Goal: Transaction & Acquisition: Purchase product/service

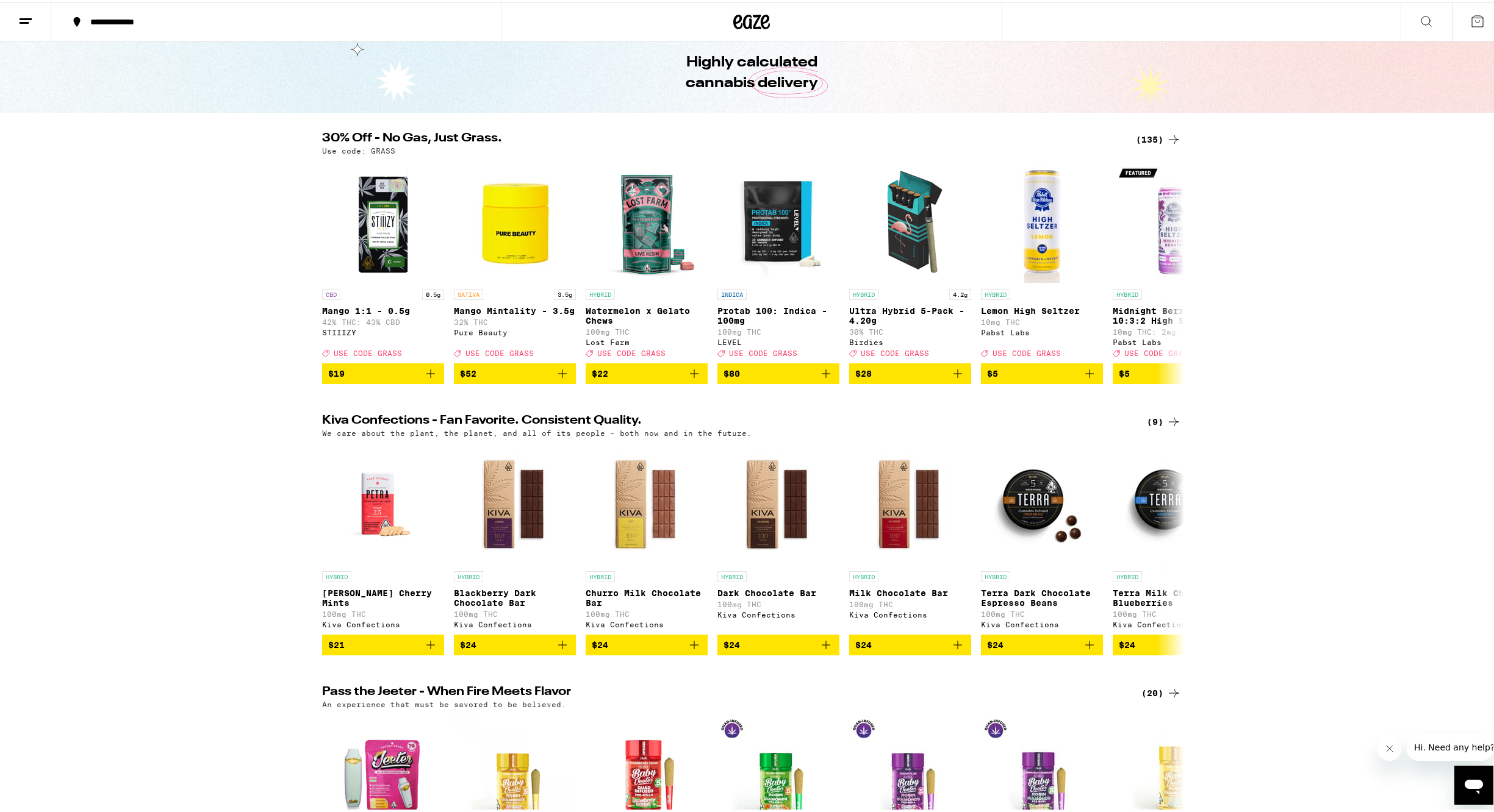
scroll to position [50, 0]
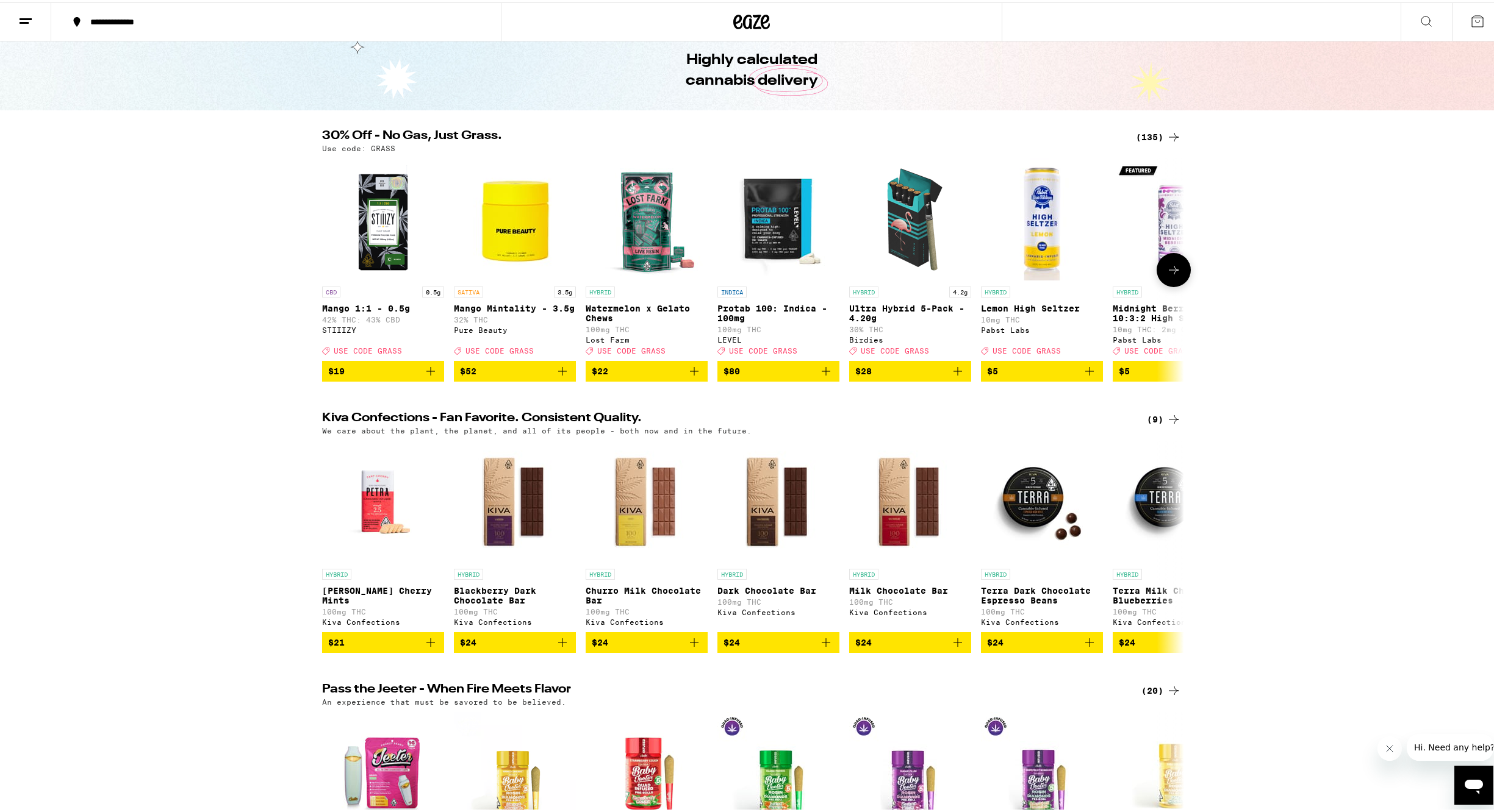
click at [1167, 275] on icon at bounding box center [1174, 267] width 15 height 15
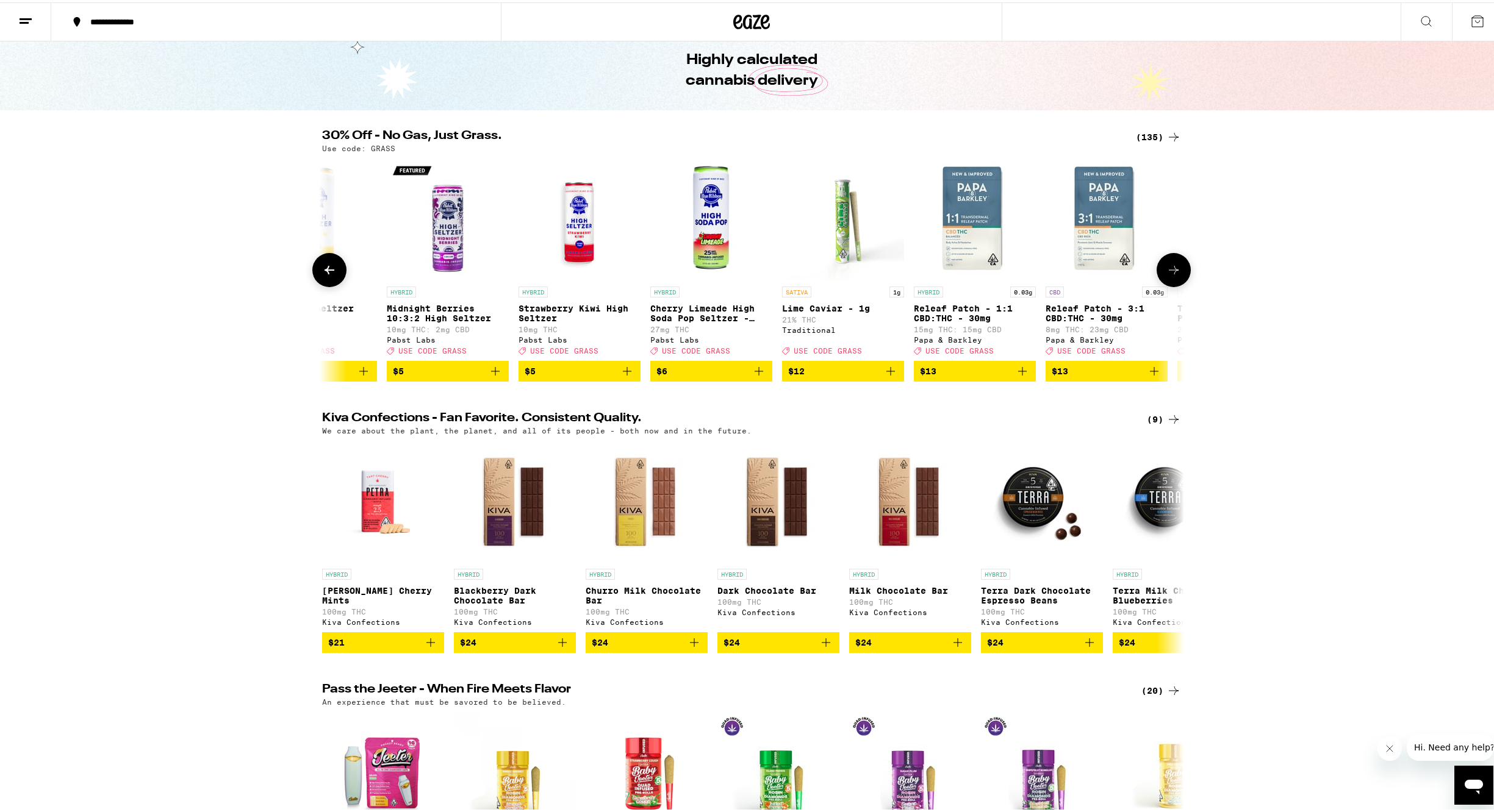
click at [1167, 275] on icon at bounding box center [1174, 267] width 15 height 15
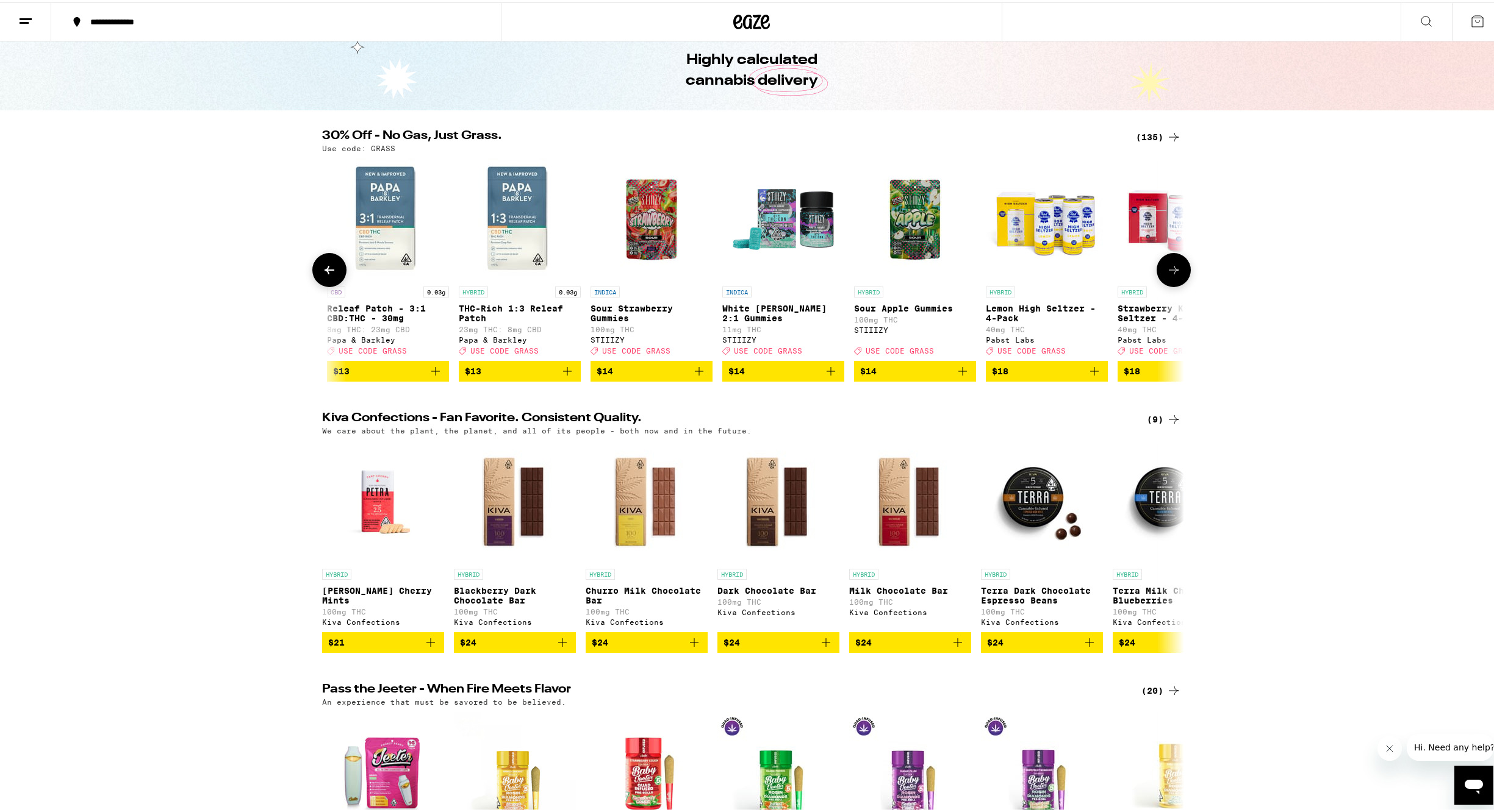
scroll to position [0, 1452]
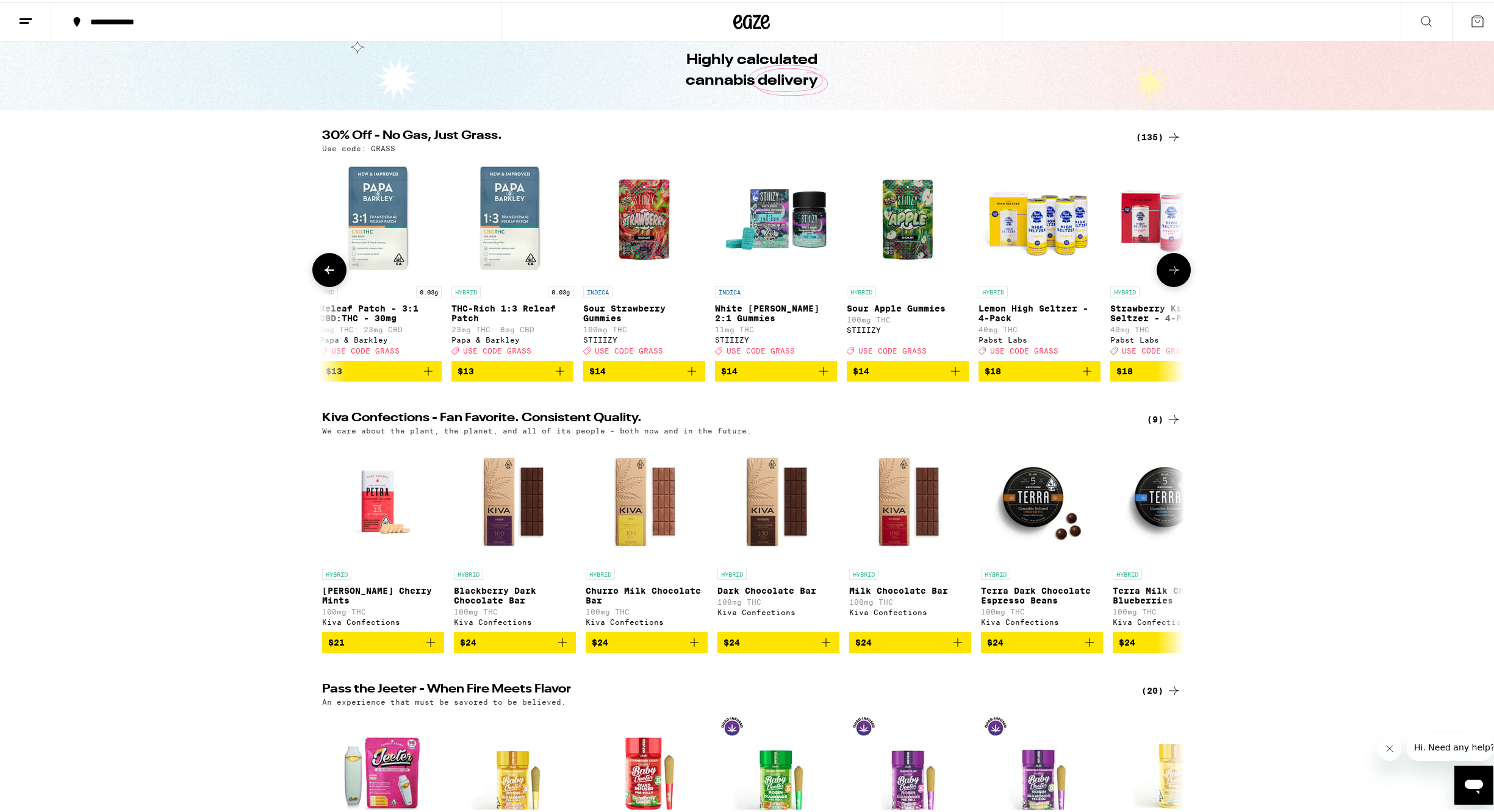
click at [1167, 275] on icon at bounding box center [1174, 267] width 15 height 15
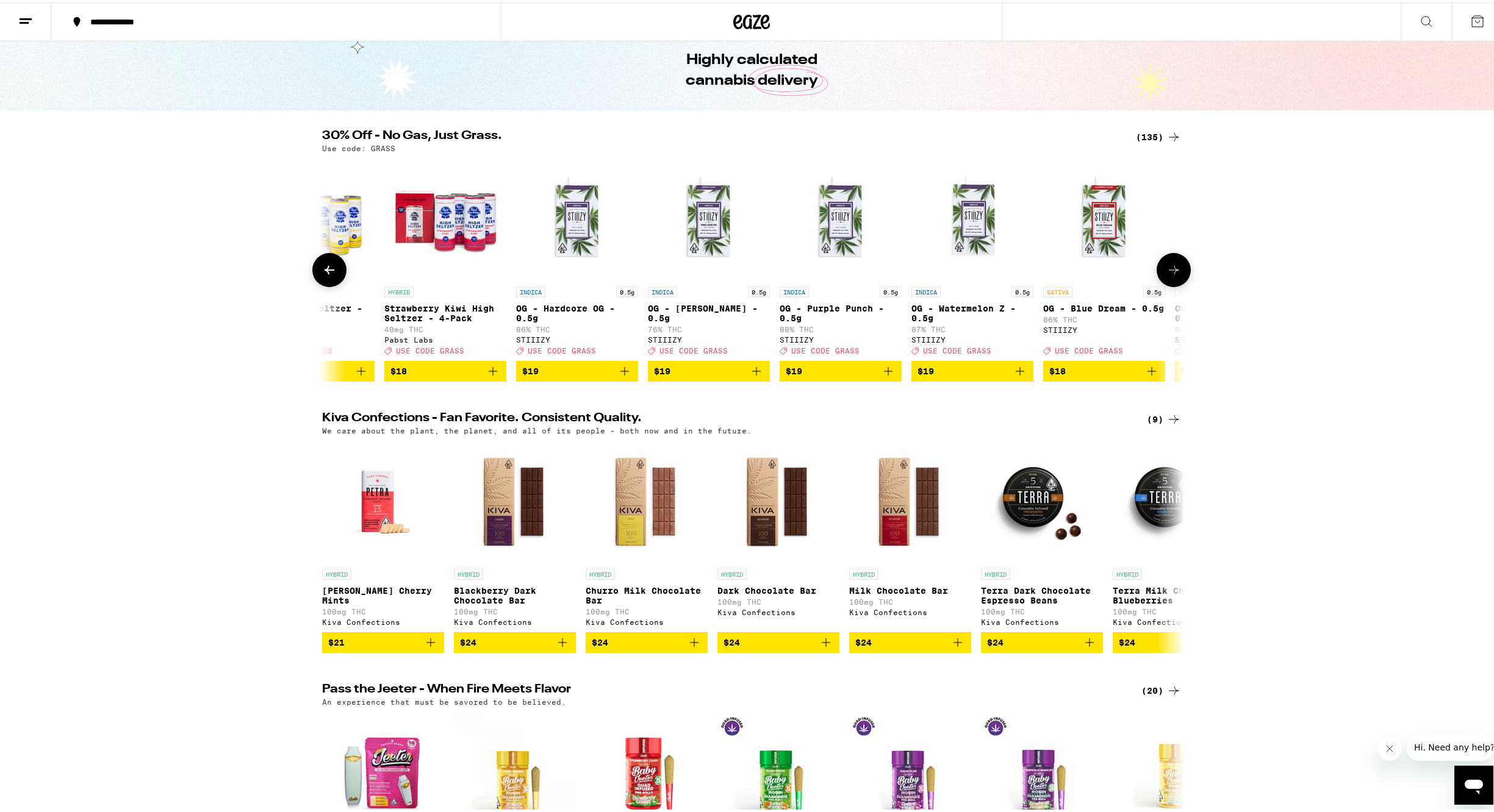
click at [1167, 280] on button at bounding box center [1174, 267] width 34 height 34
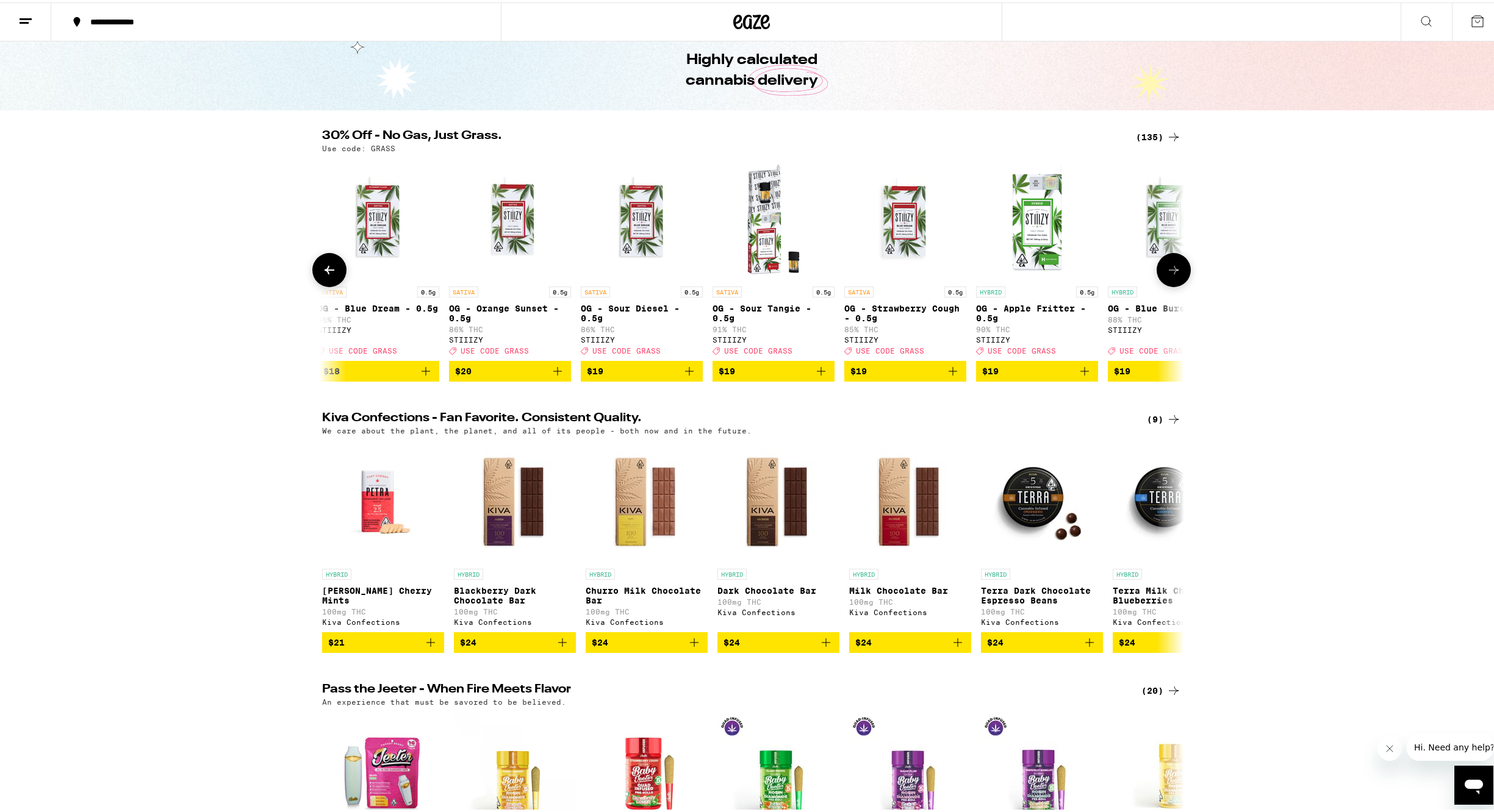
click at [1168, 280] on button at bounding box center [1174, 267] width 34 height 34
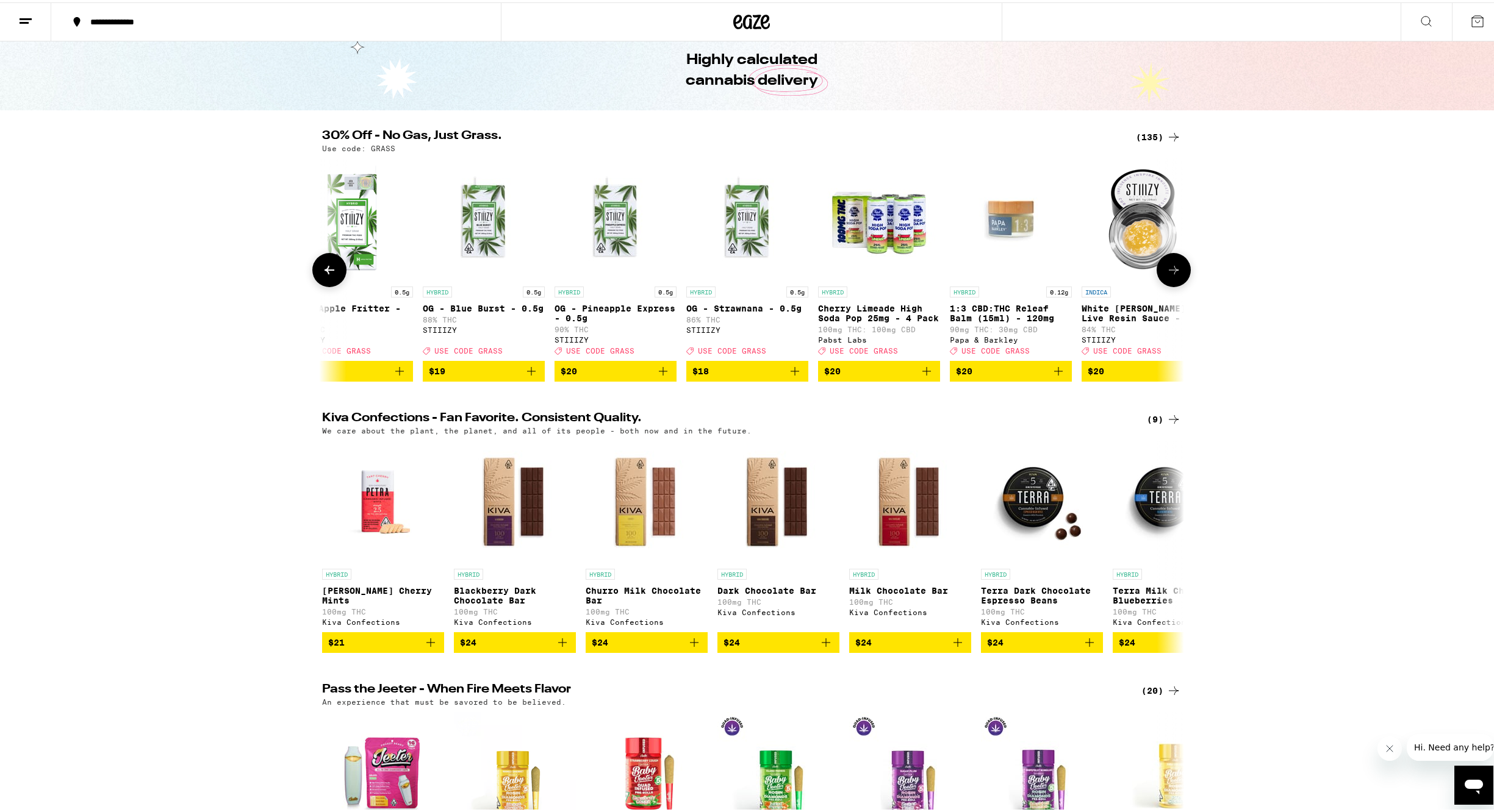
scroll to position [0, 3630]
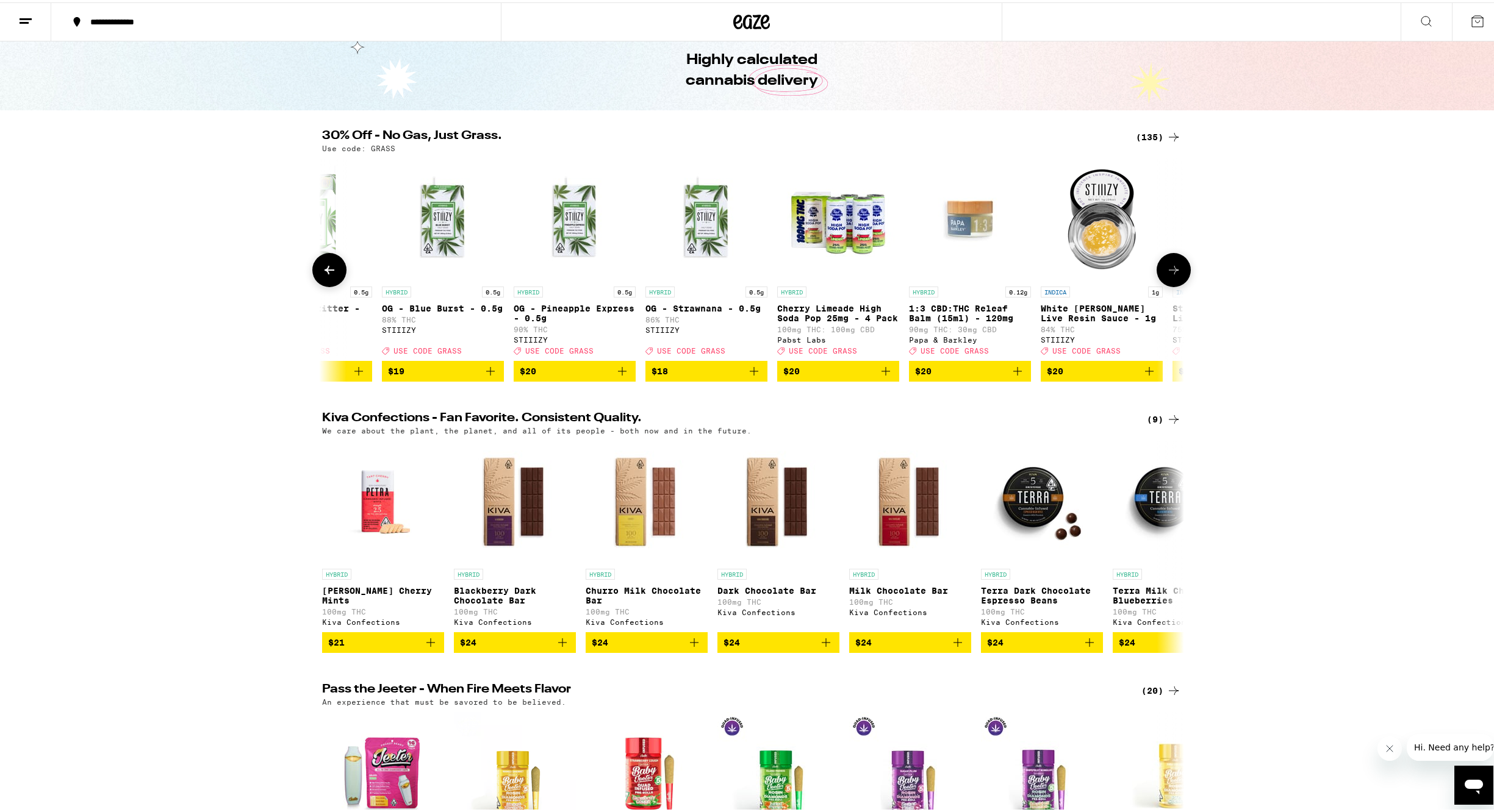
click at [1169, 275] on icon at bounding box center [1174, 267] width 15 height 15
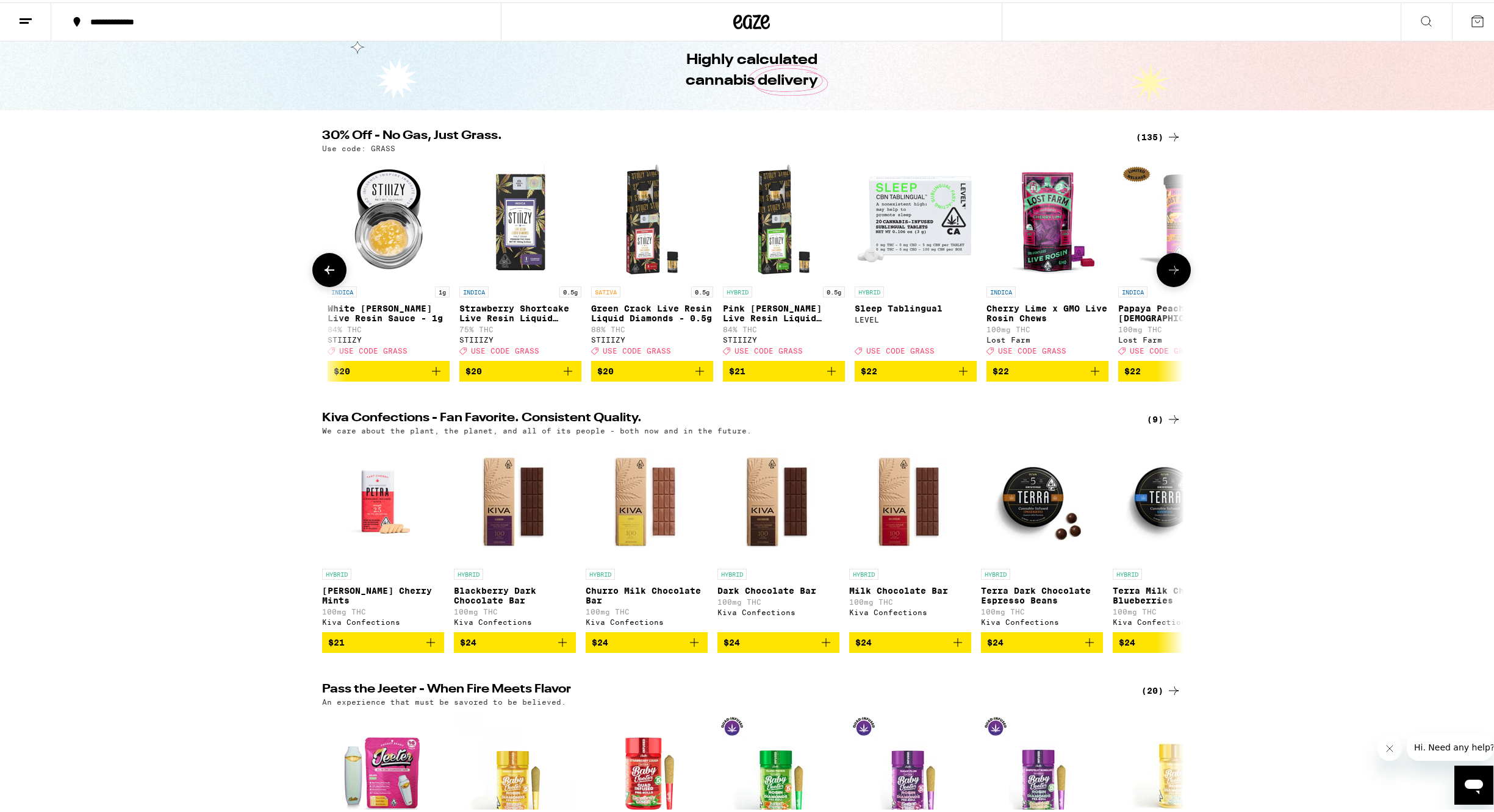
scroll to position [0, 4356]
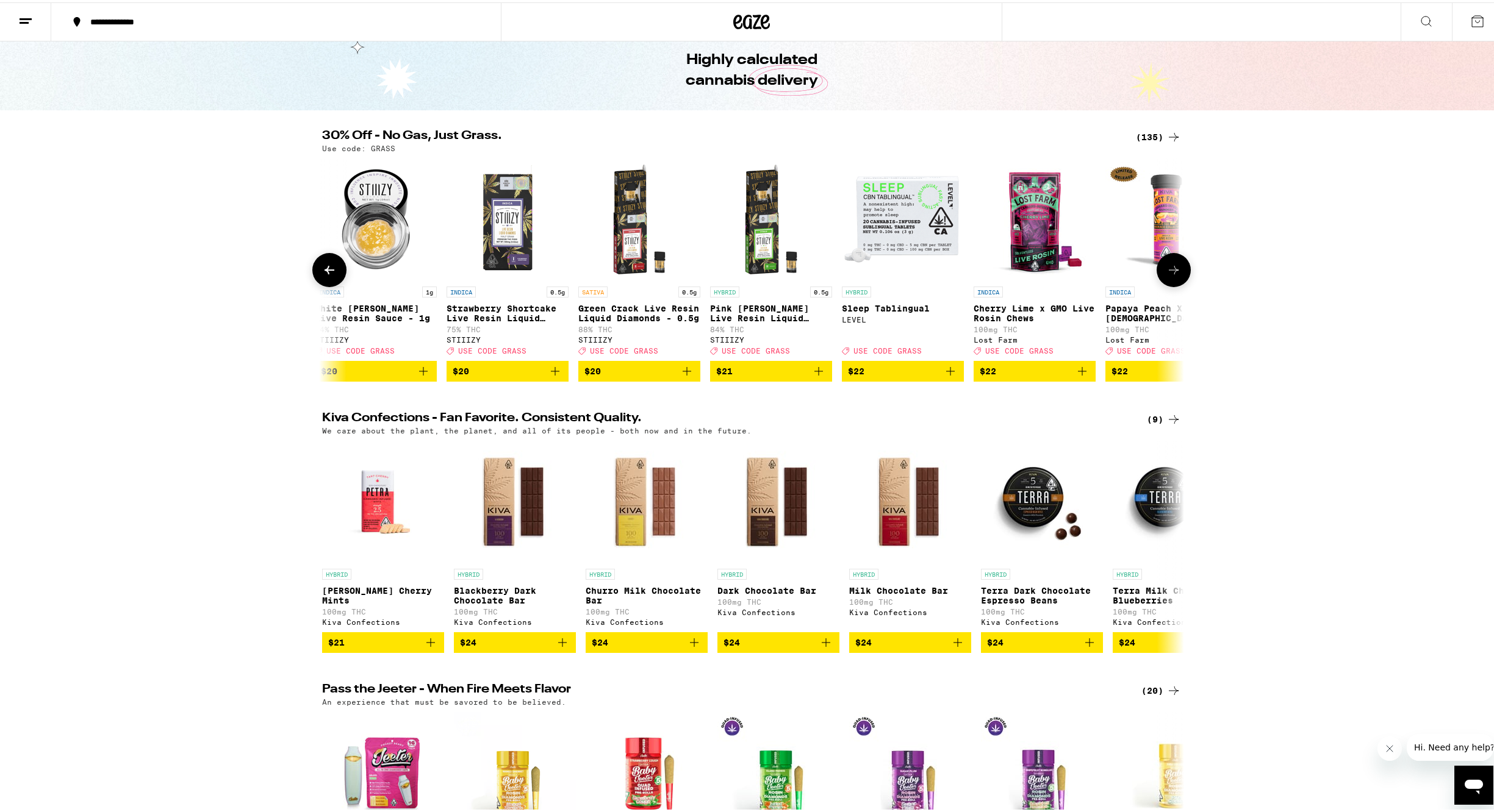
click at [322, 275] on icon at bounding box center [330, 267] width 15 height 15
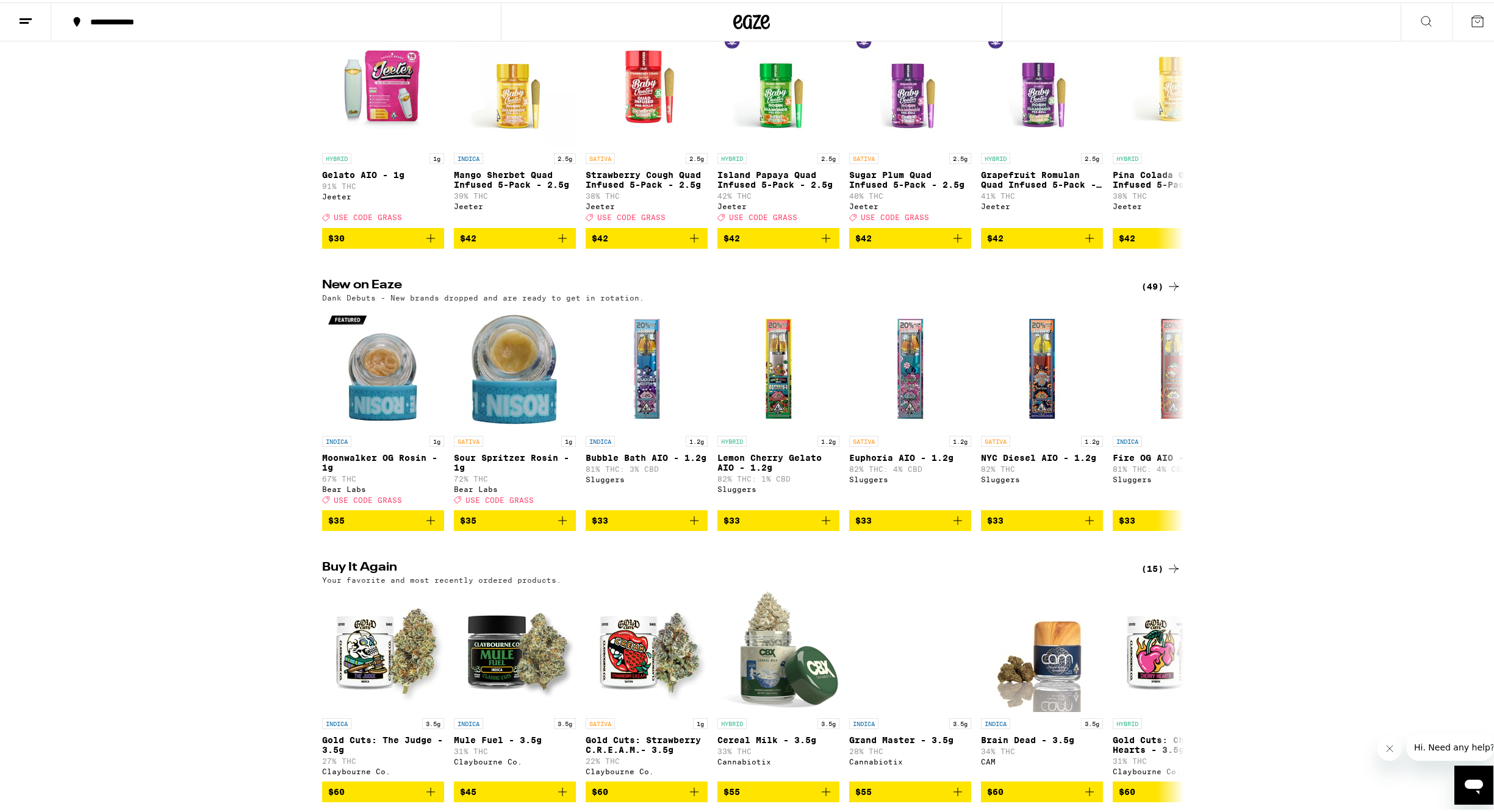
scroll to position [748, 0]
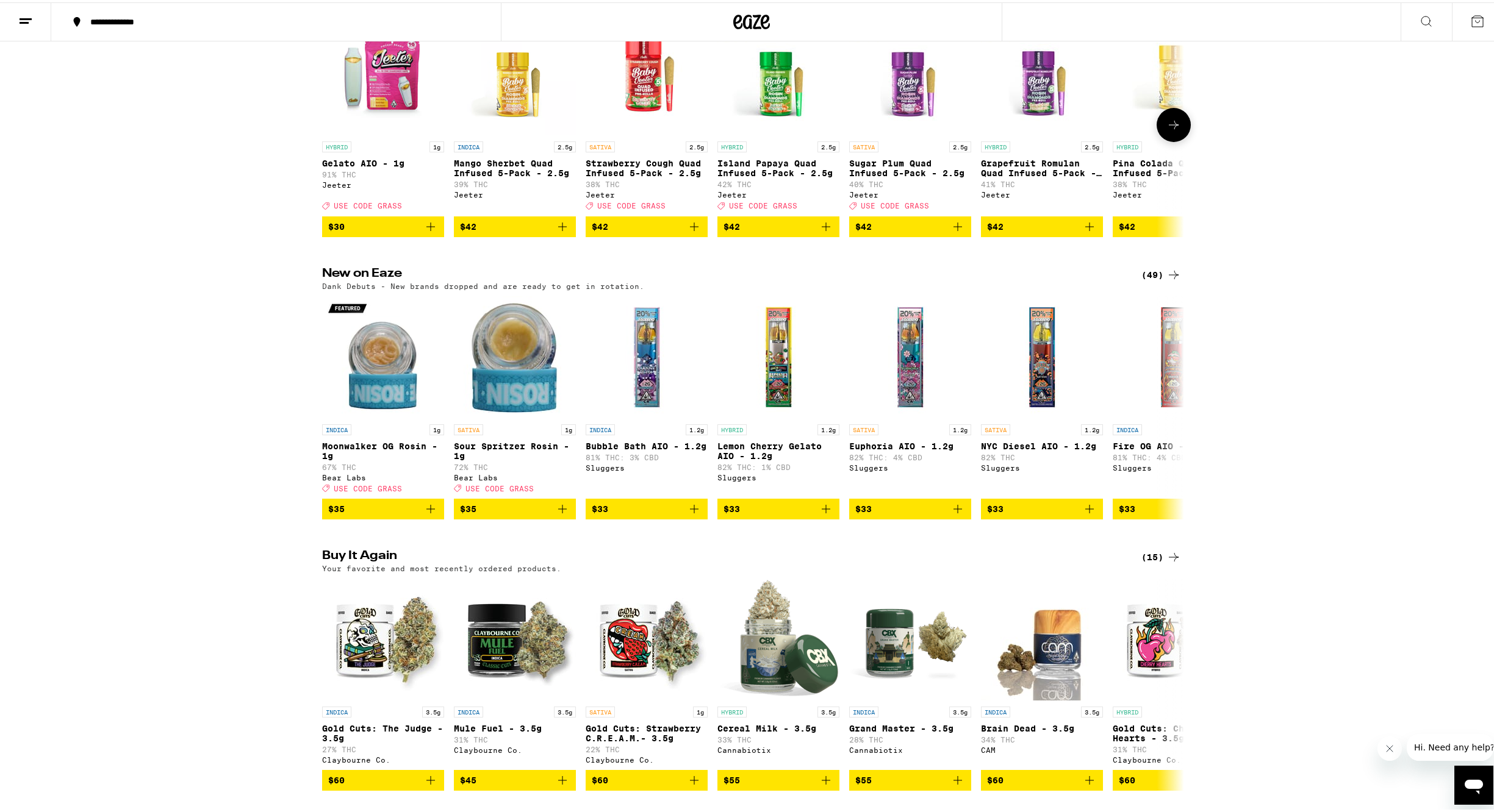
click at [1173, 130] on icon at bounding box center [1174, 123] width 15 height 15
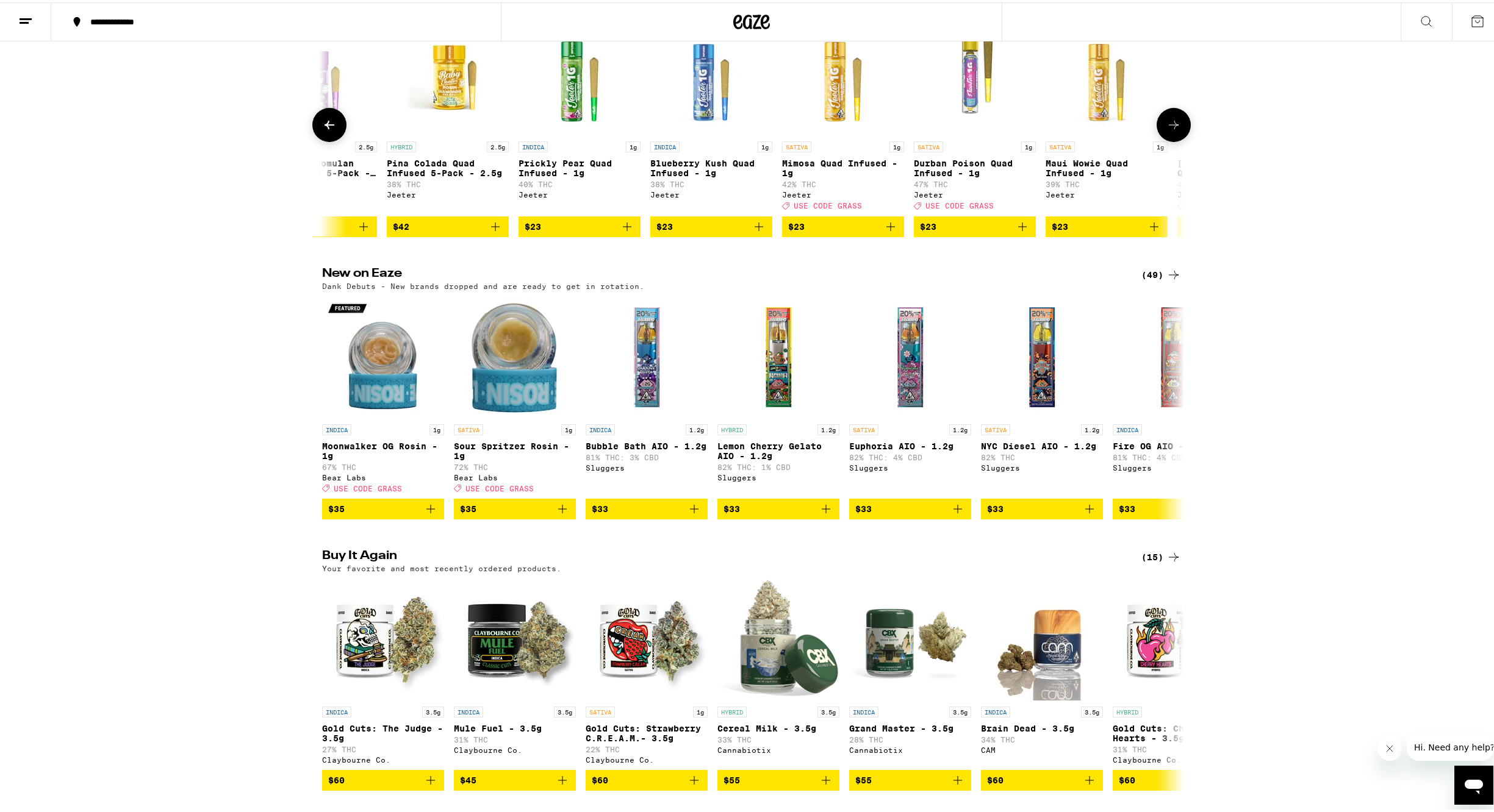
click at [1173, 130] on icon at bounding box center [1174, 123] width 15 height 15
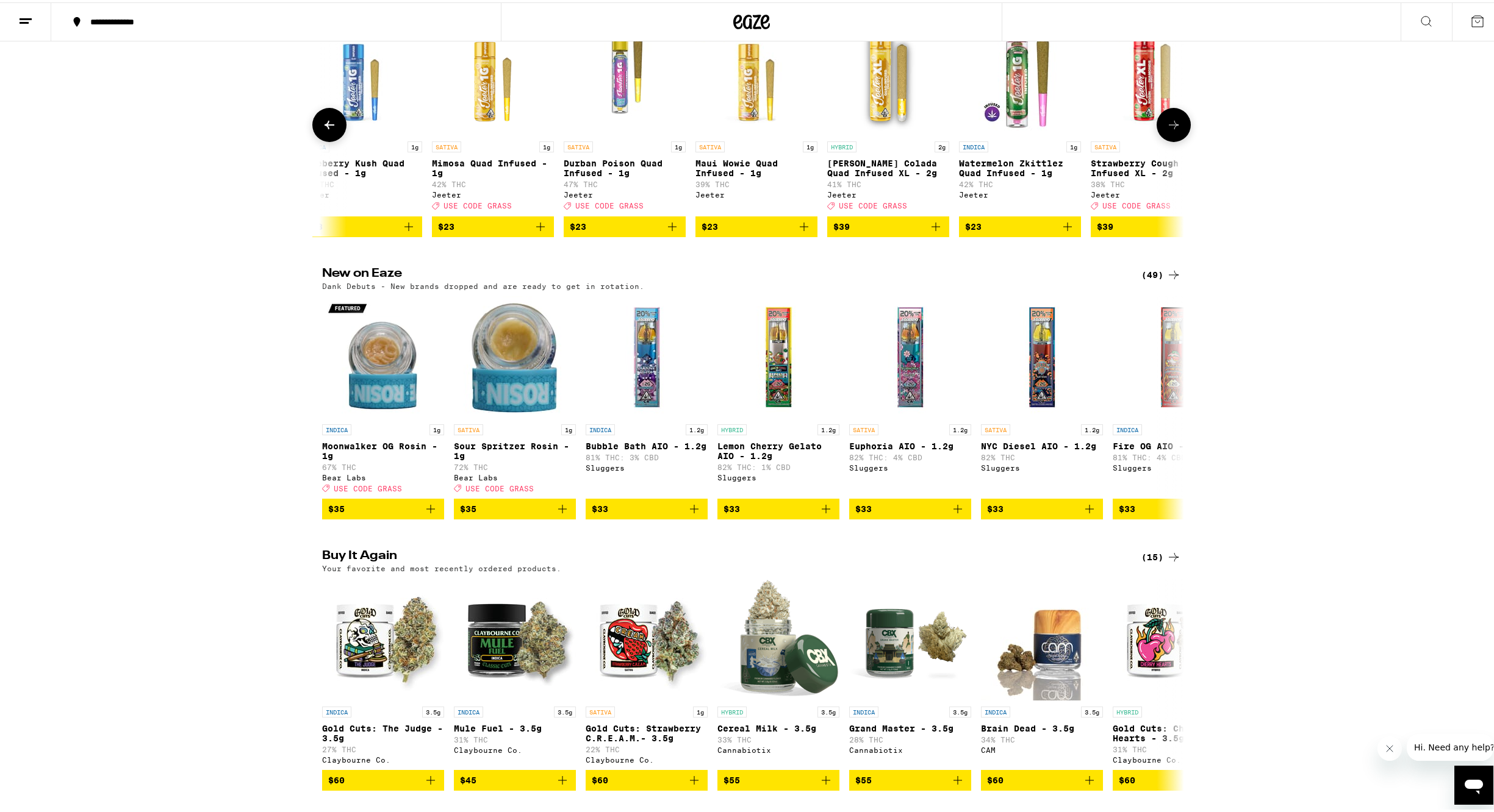
click at [1174, 130] on icon at bounding box center [1174, 123] width 15 height 15
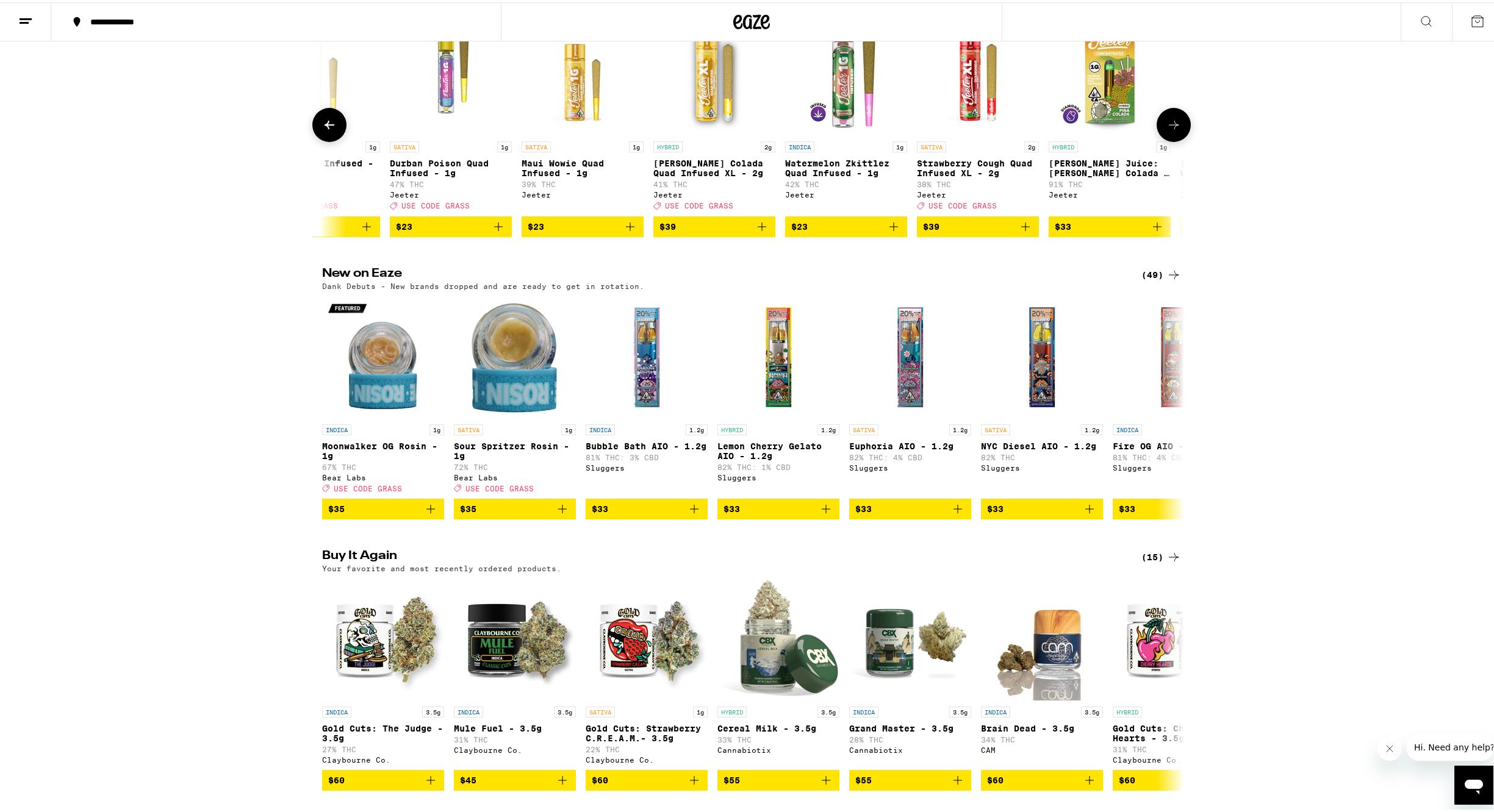
click at [1174, 130] on icon at bounding box center [1174, 123] width 15 height 15
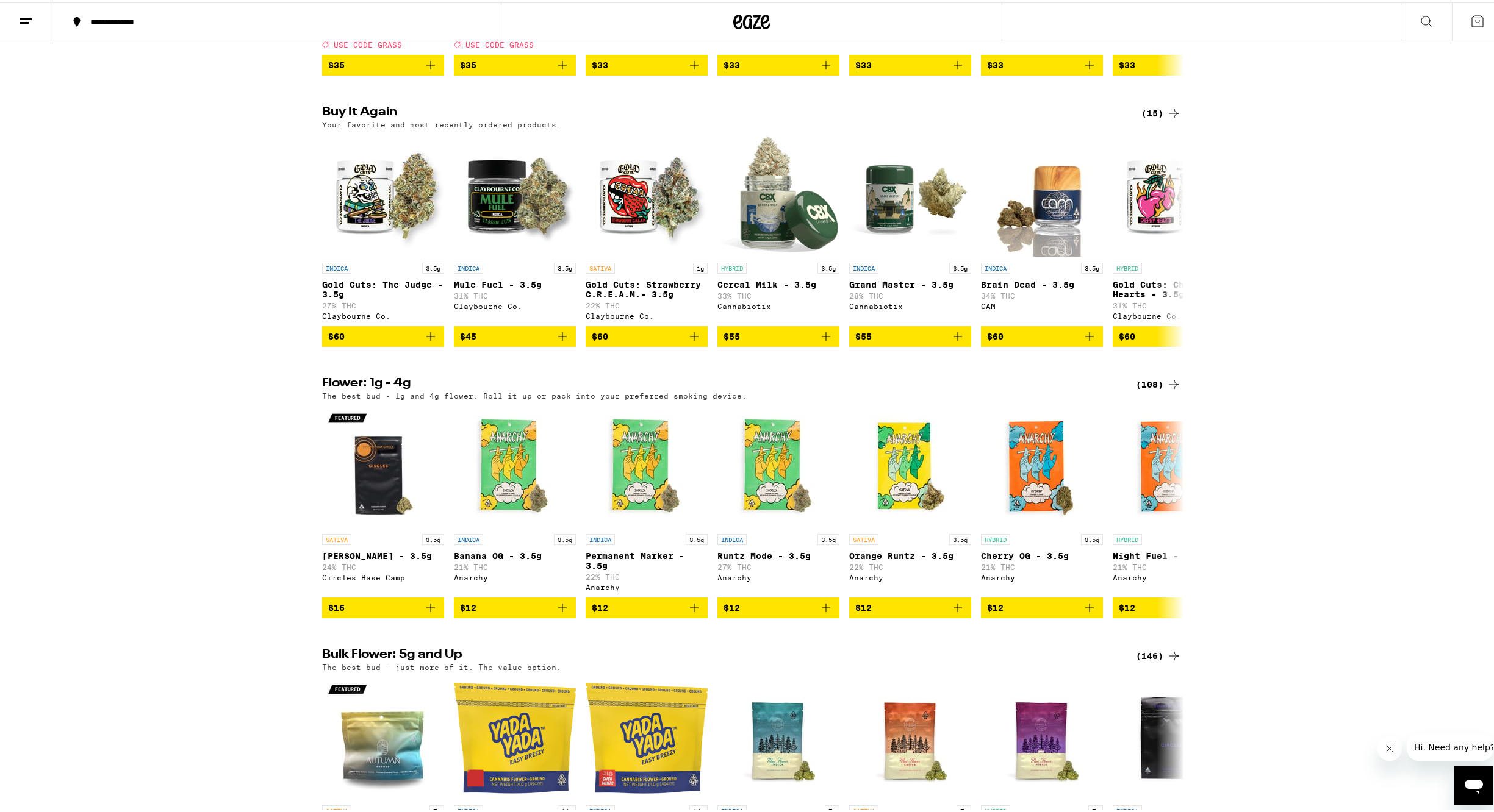
scroll to position [1190, 0]
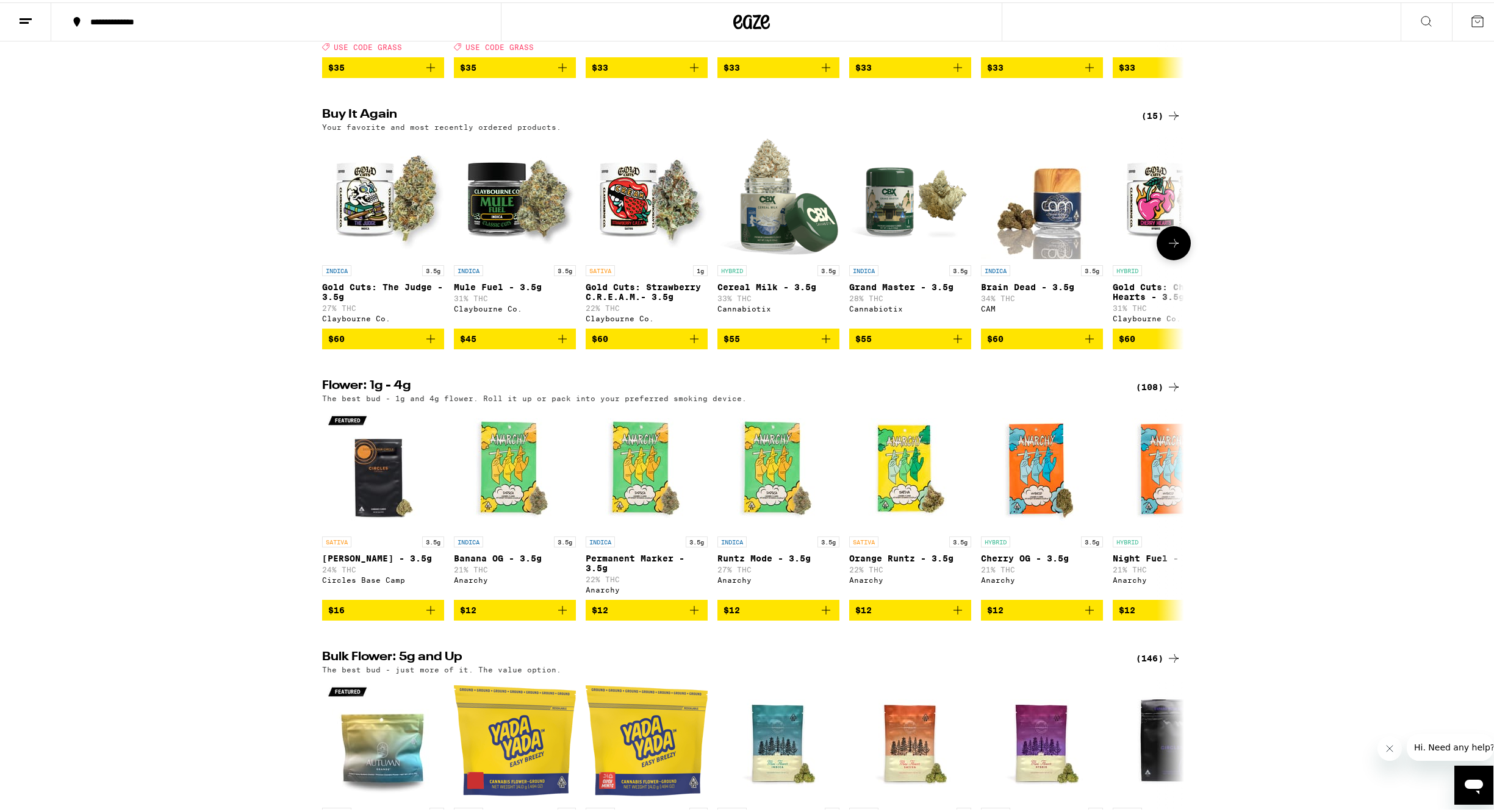
click at [1174, 248] on icon at bounding box center [1174, 241] width 15 height 15
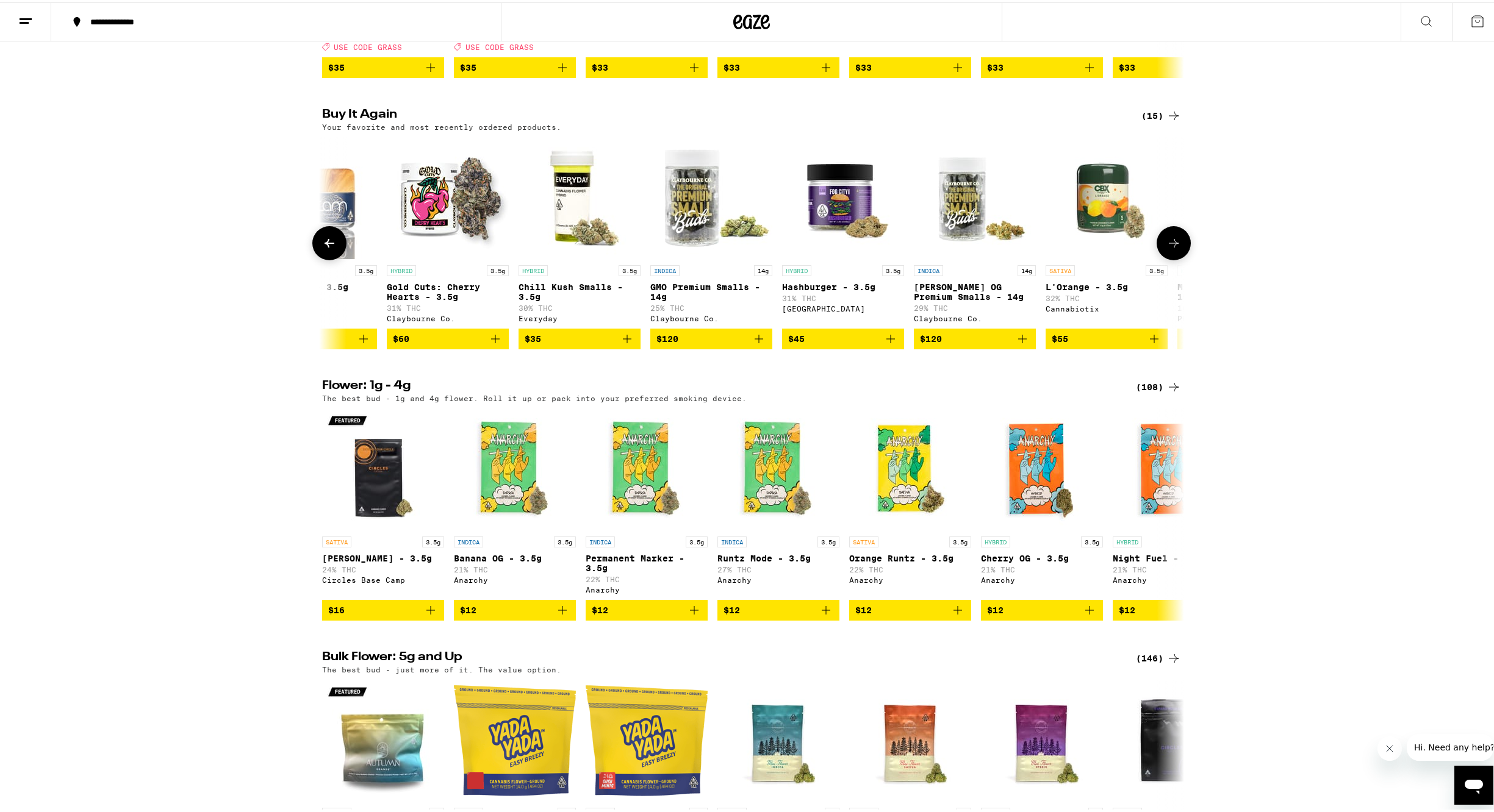
click at [1173, 248] on icon at bounding box center [1174, 241] width 15 height 15
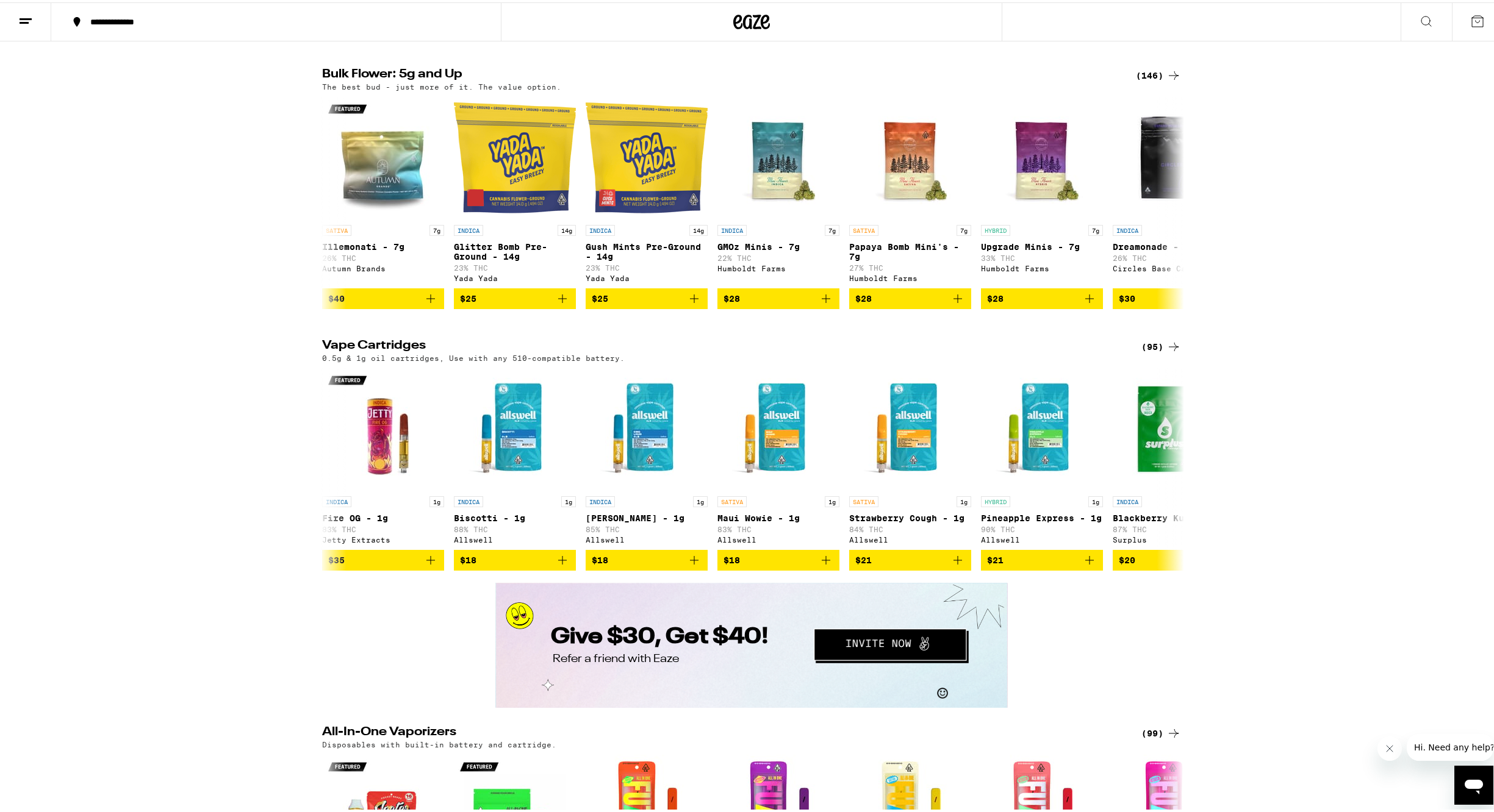
scroll to position [0, 0]
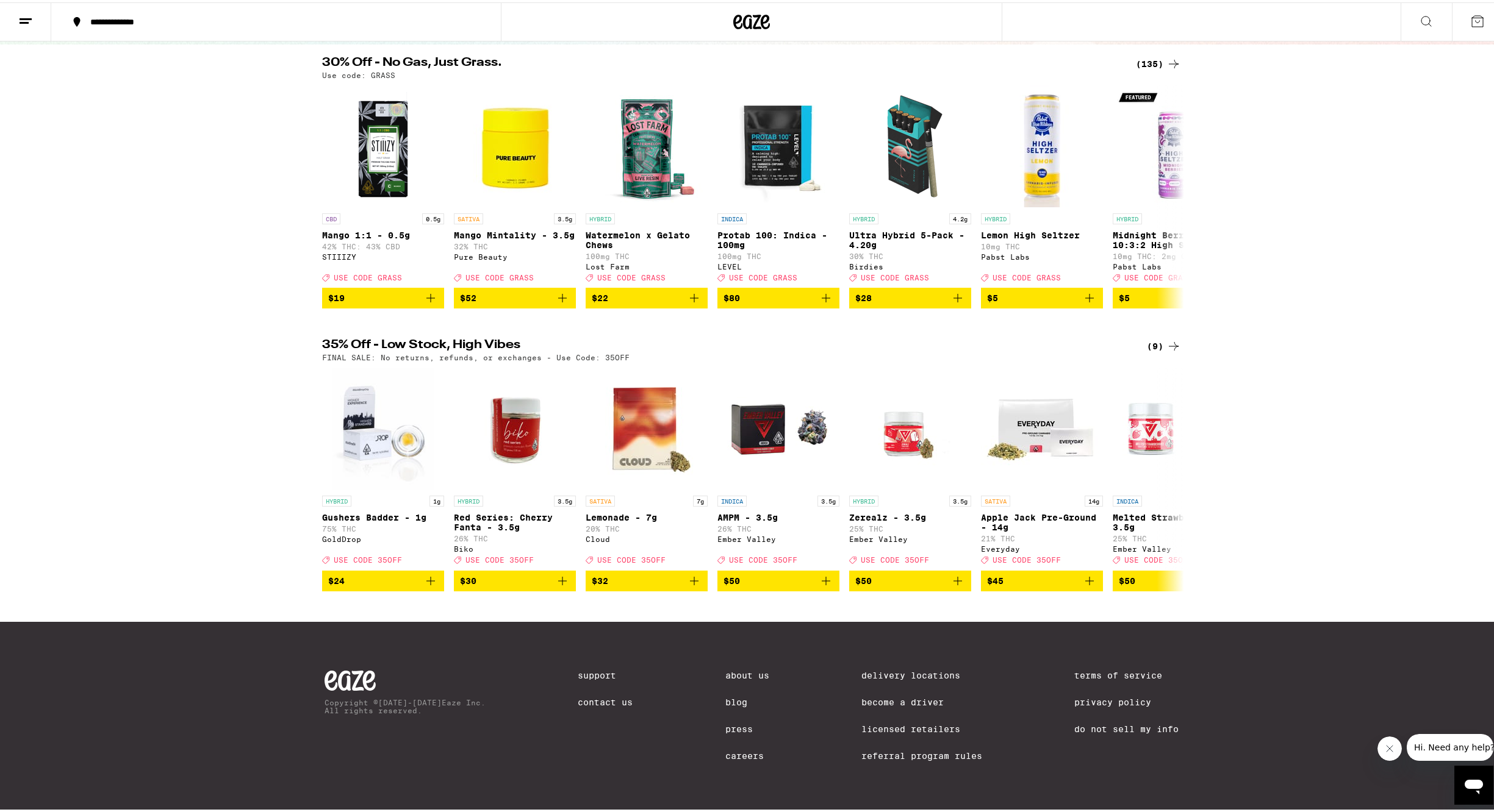
scroll to position [116, 0]
click at [1178, 492] on button at bounding box center [1174, 477] width 34 height 34
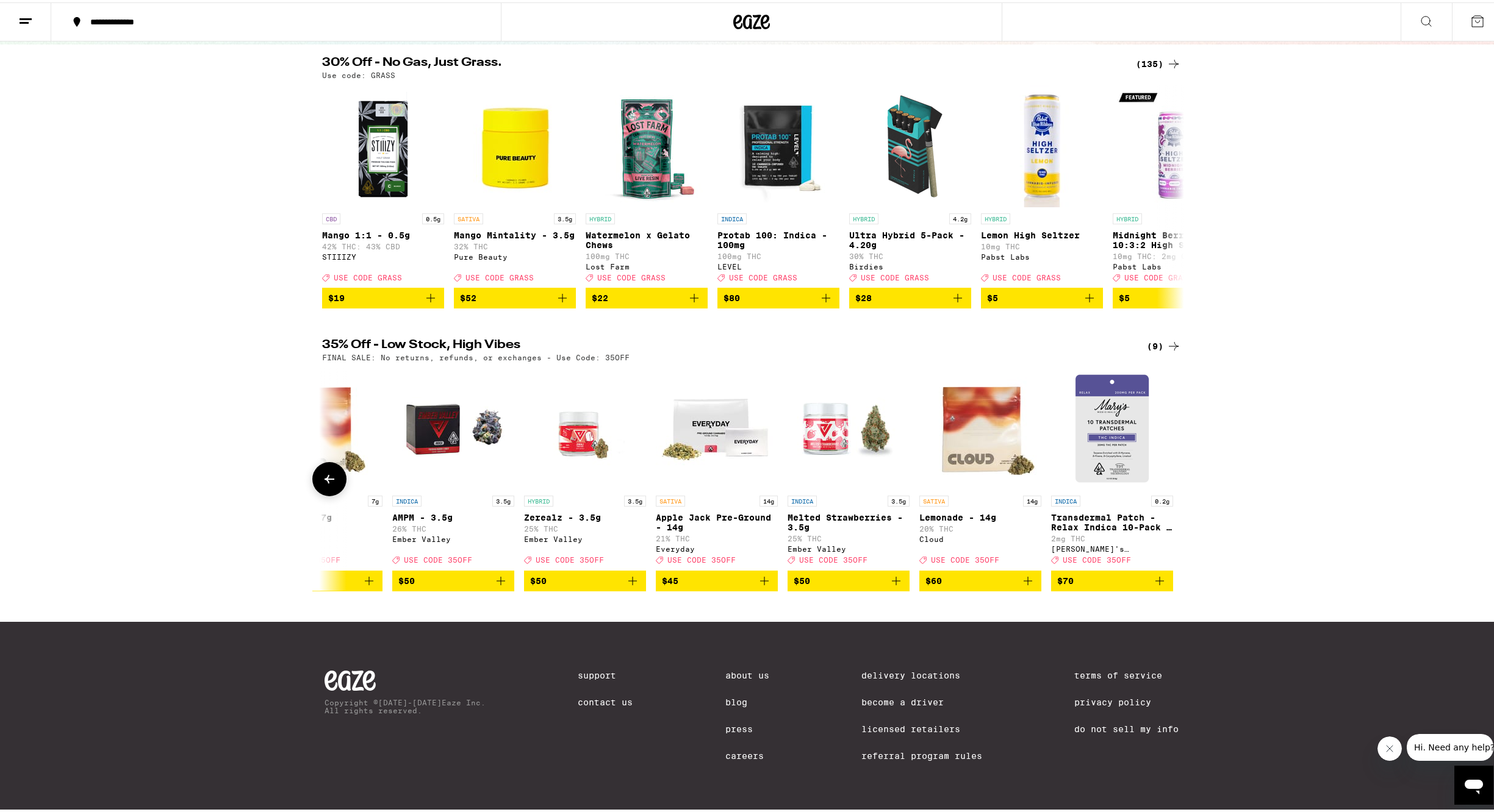
scroll to position [0, 327]
click at [322, 484] on icon at bounding box center [330, 477] width 15 height 15
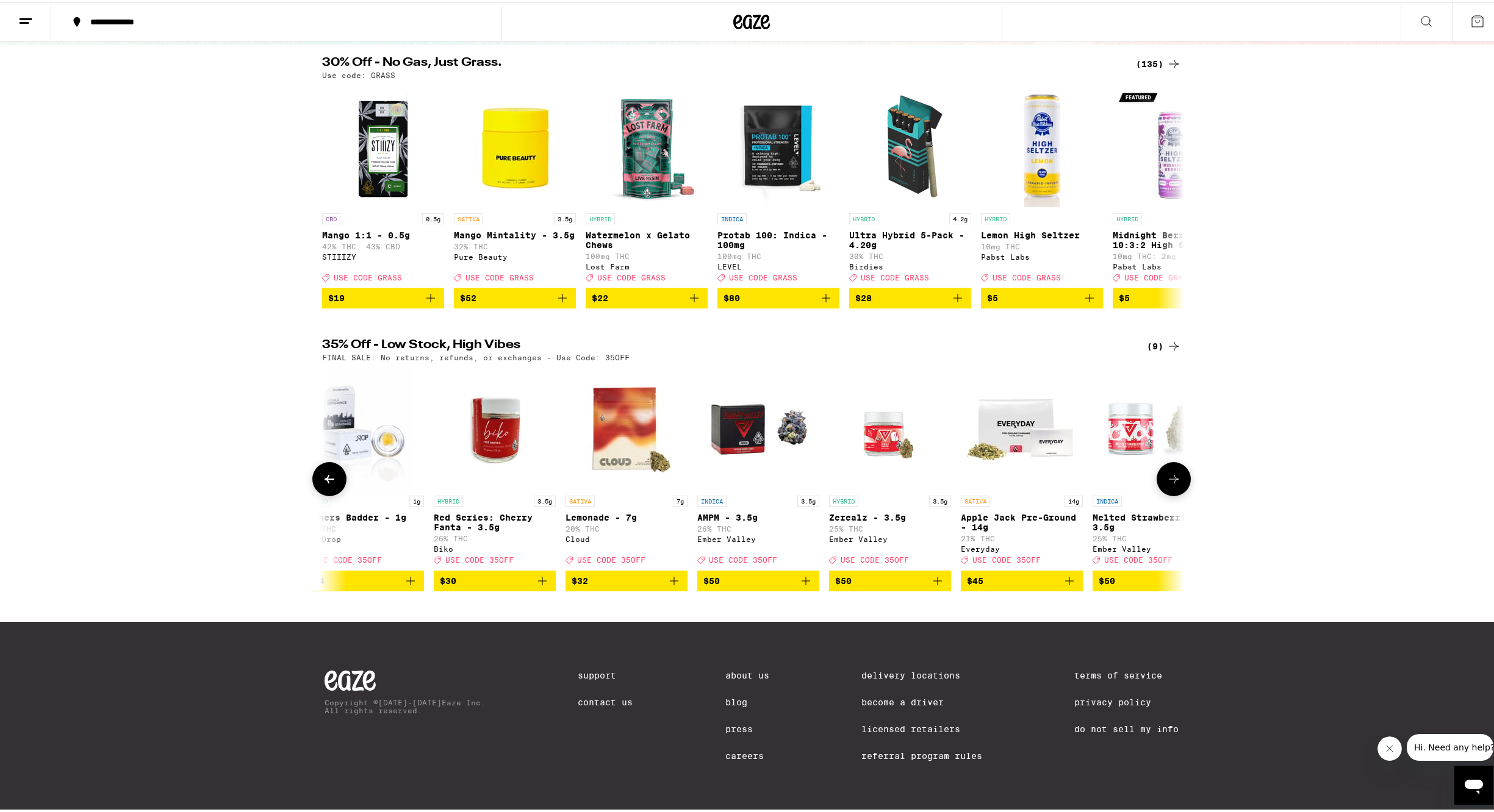
scroll to position [0, 0]
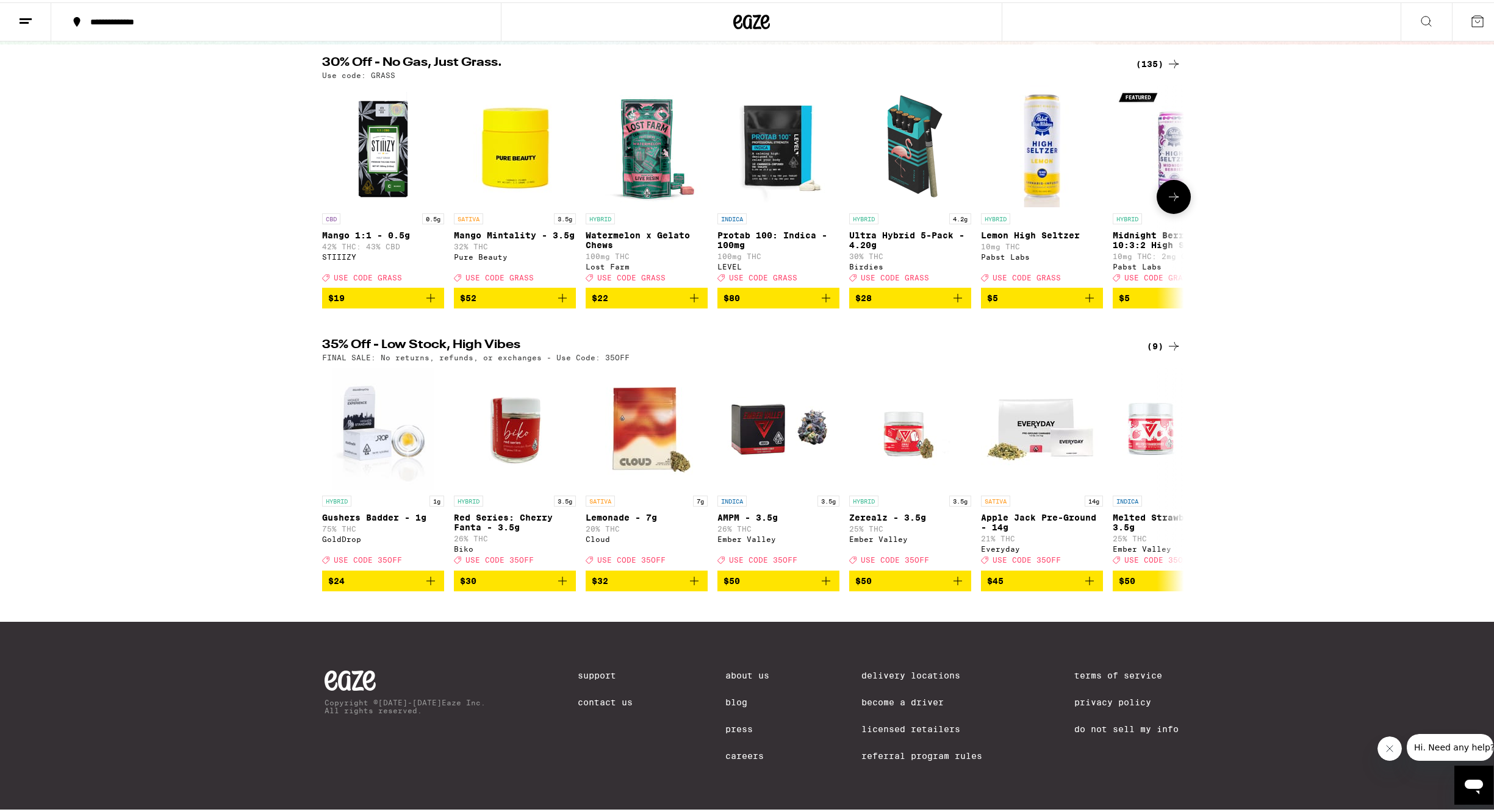
click at [1181, 199] on button at bounding box center [1174, 194] width 34 height 34
click at [1181, 199] on button at bounding box center [1174, 194] width 34 height 34
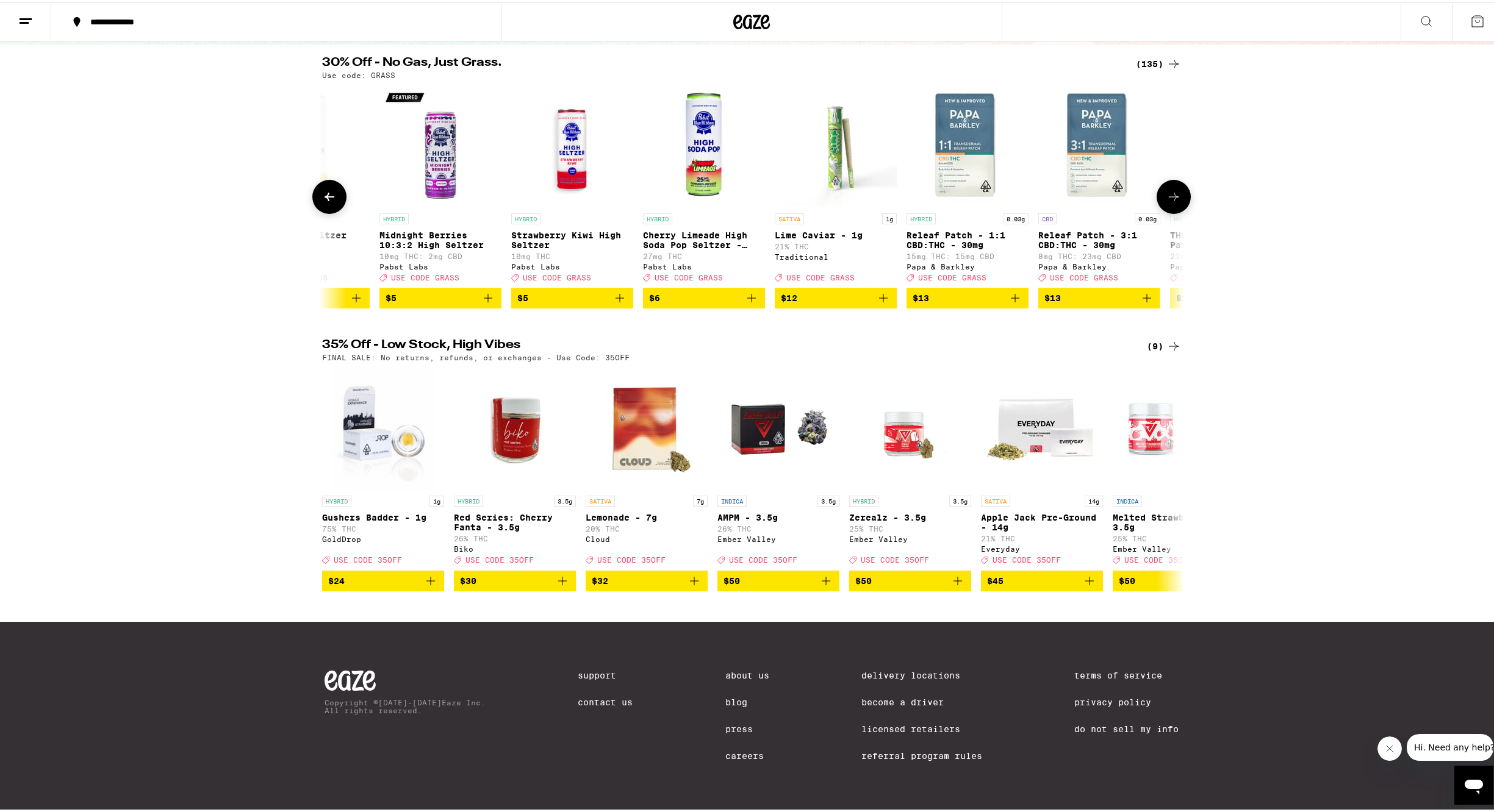
click at [1175, 202] on icon at bounding box center [1174, 194] width 15 height 15
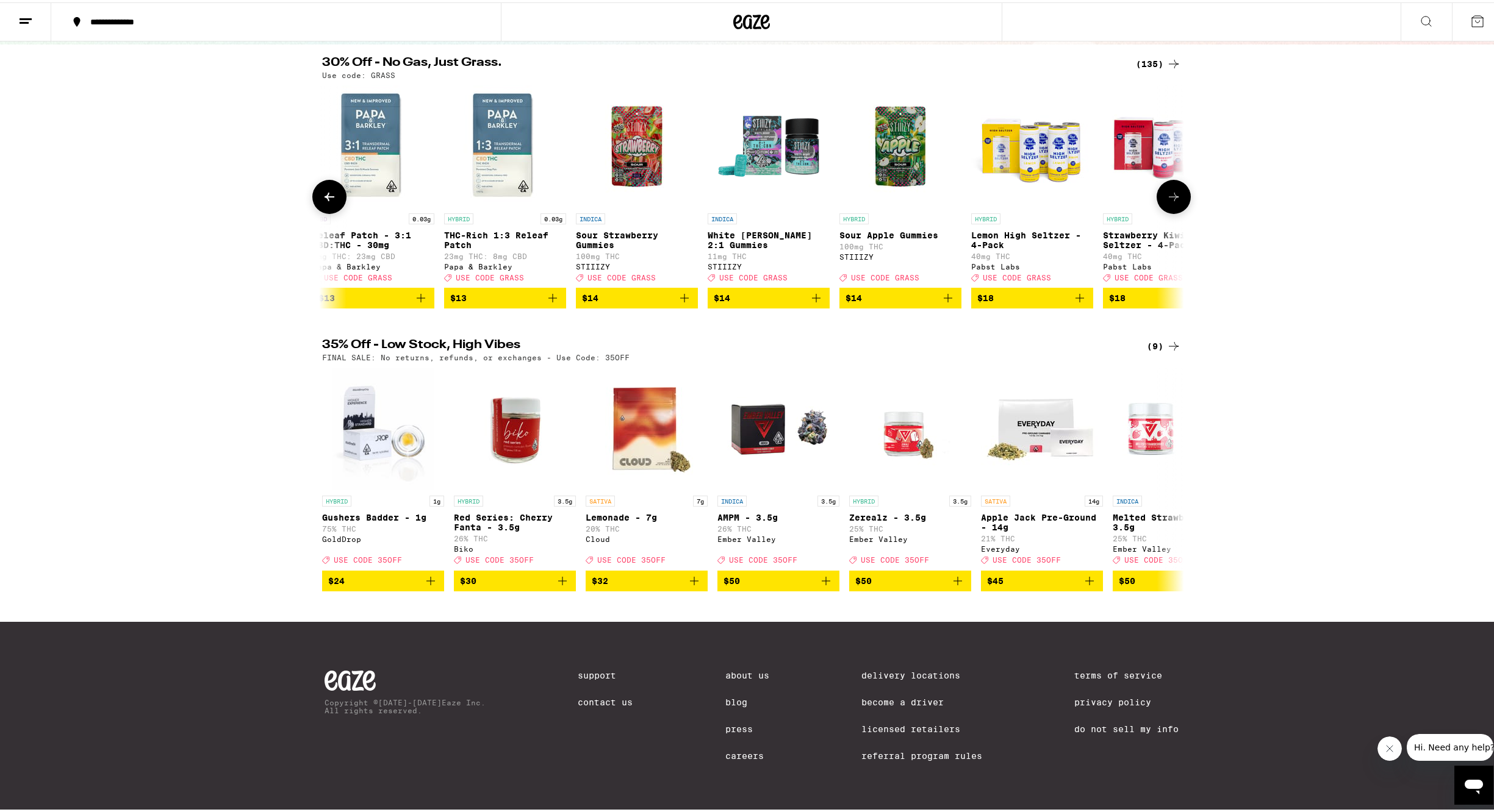
click at [1175, 202] on icon at bounding box center [1174, 194] width 15 height 15
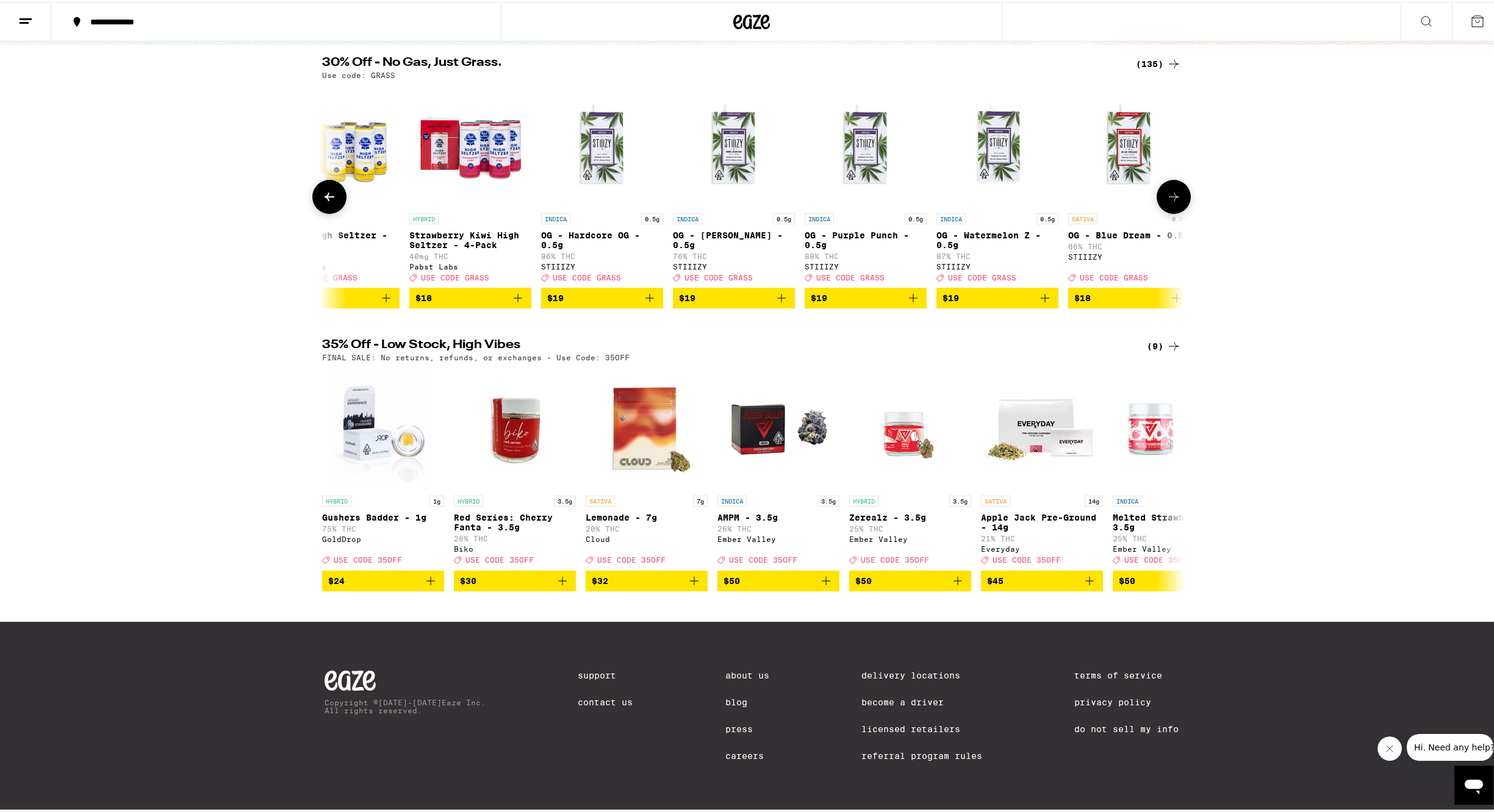
scroll to position [0, 2206]
